Goal: Find specific page/section: Find specific page/section

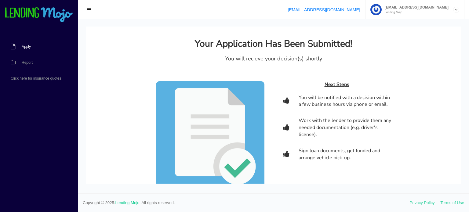
click at [29, 47] on span "Apply" at bounding box center [26, 47] width 9 height 4
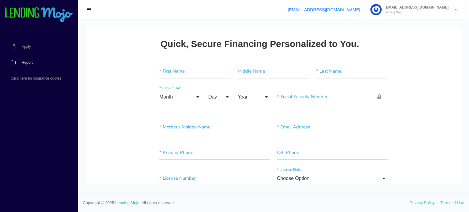
click at [31, 62] on span "Report" at bounding box center [27, 63] width 11 height 4
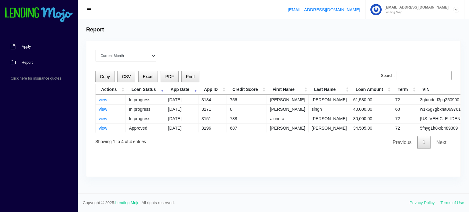
click at [28, 45] on span "Apply" at bounding box center [26, 47] width 9 height 4
